Goal: Information Seeking & Learning: Learn about a topic

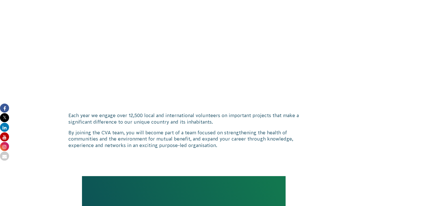
scroll to position [400, 0]
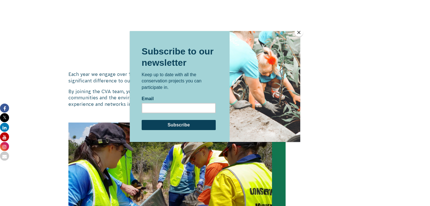
click at [300, 32] on button "Close" at bounding box center [299, 32] width 8 height 8
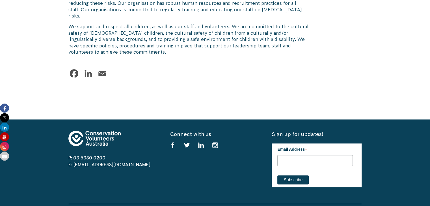
scroll to position [570, 0]
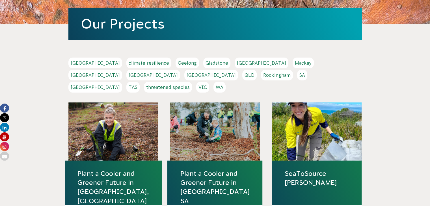
scroll to position [85, 0]
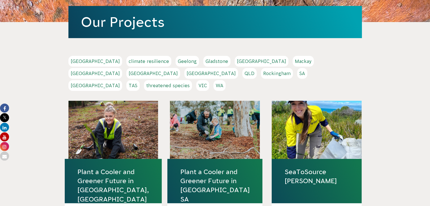
click at [209, 80] on link "VIC" at bounding box center [202, 85] width 13 height 11
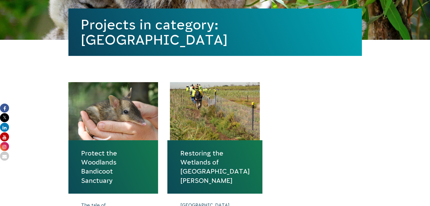
scroll to position [170, 0]
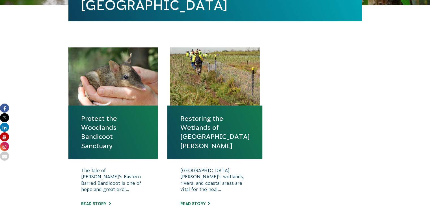
click at [105, 122] on link "Protect the Woodlands Bandicoot Sanctuary" at bounding box center [113, 132] width 64 height 36
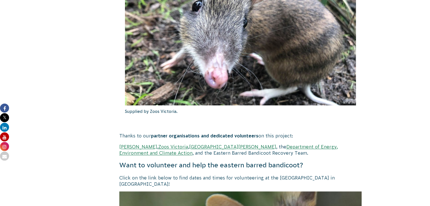
scroll to position [933, 0]
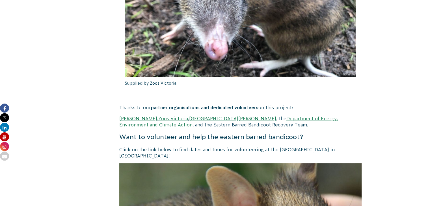
click at [228, 116] on link "Mt Rothwell Biodiversity Centre" at bounding box center [232, 118] width 87 height 5
